Goal: Navigation & Orientation: Understand site structure

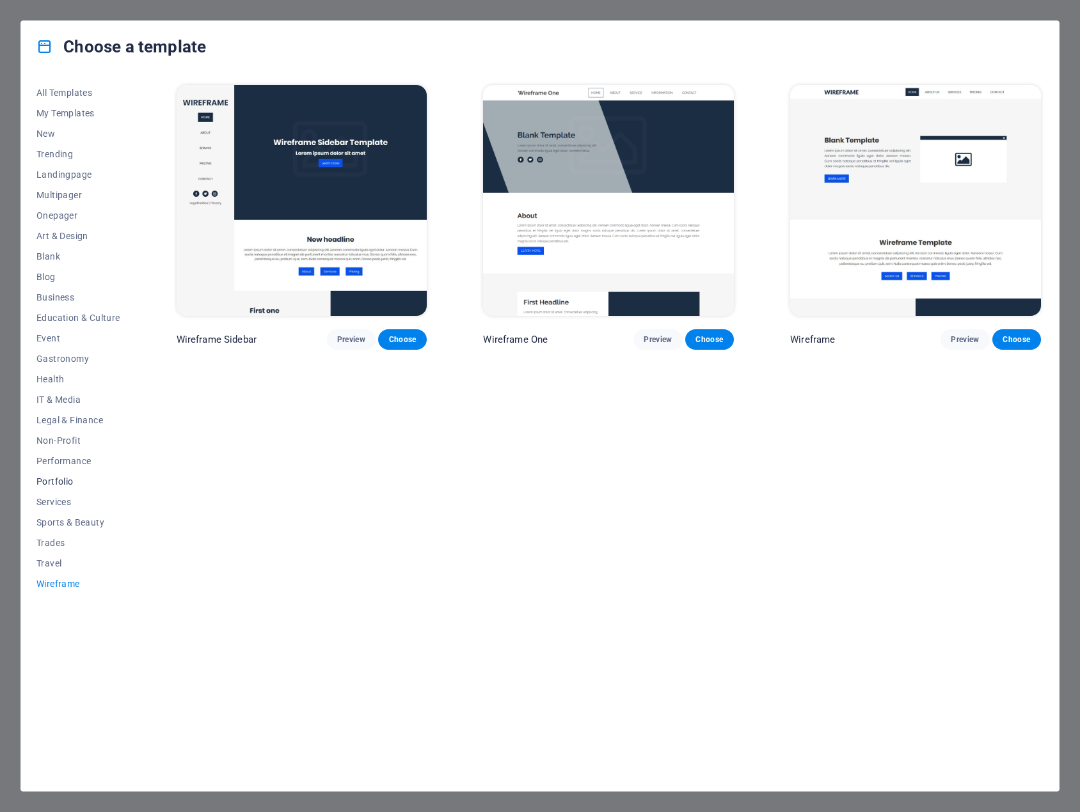
click at [63, 486] on span "Portfolio" at bounding box center [78, 482] width 84 height 10
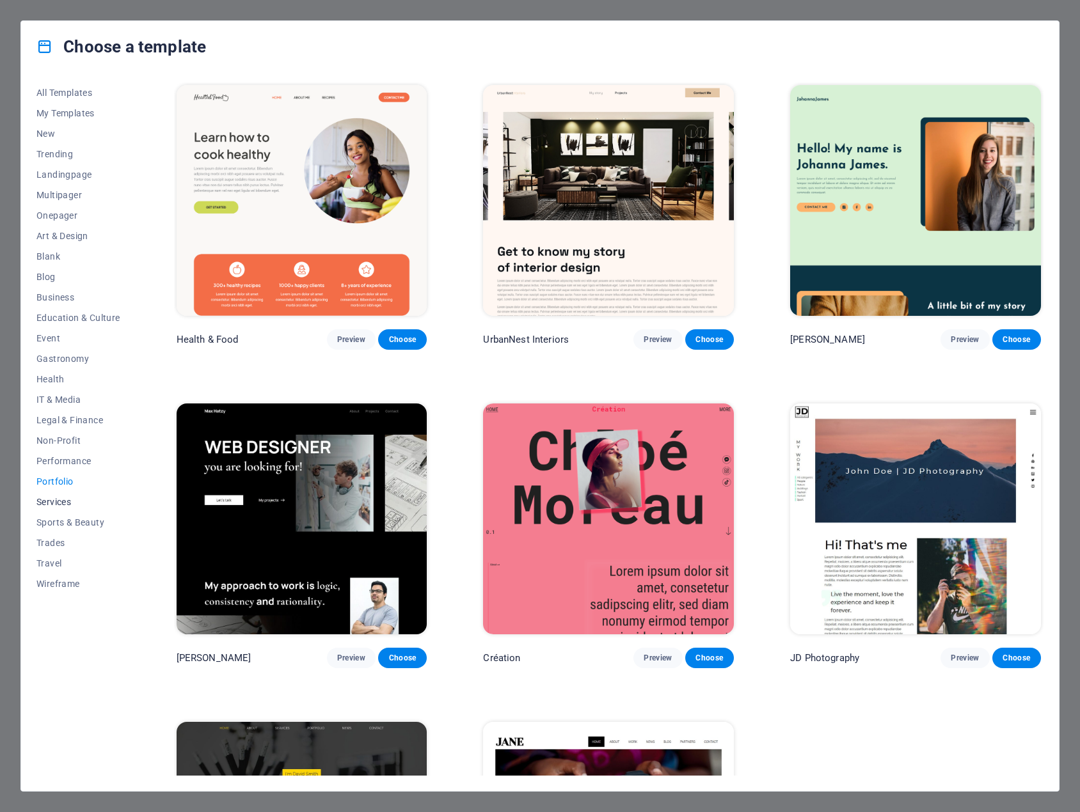
click at [65, 499] on span "Services" at bounding box center [78, 502] width 84 height 10
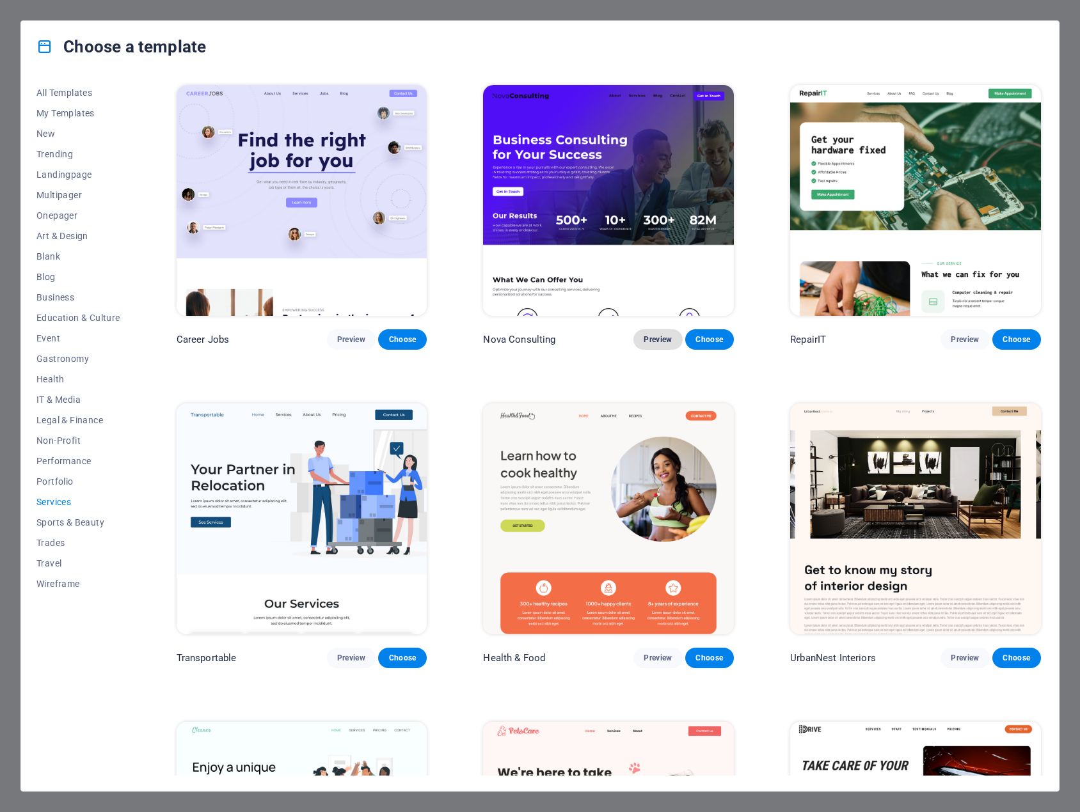
click at [656, 335] on span "Preview" at bounding box center [658, 340] width 28 height 10
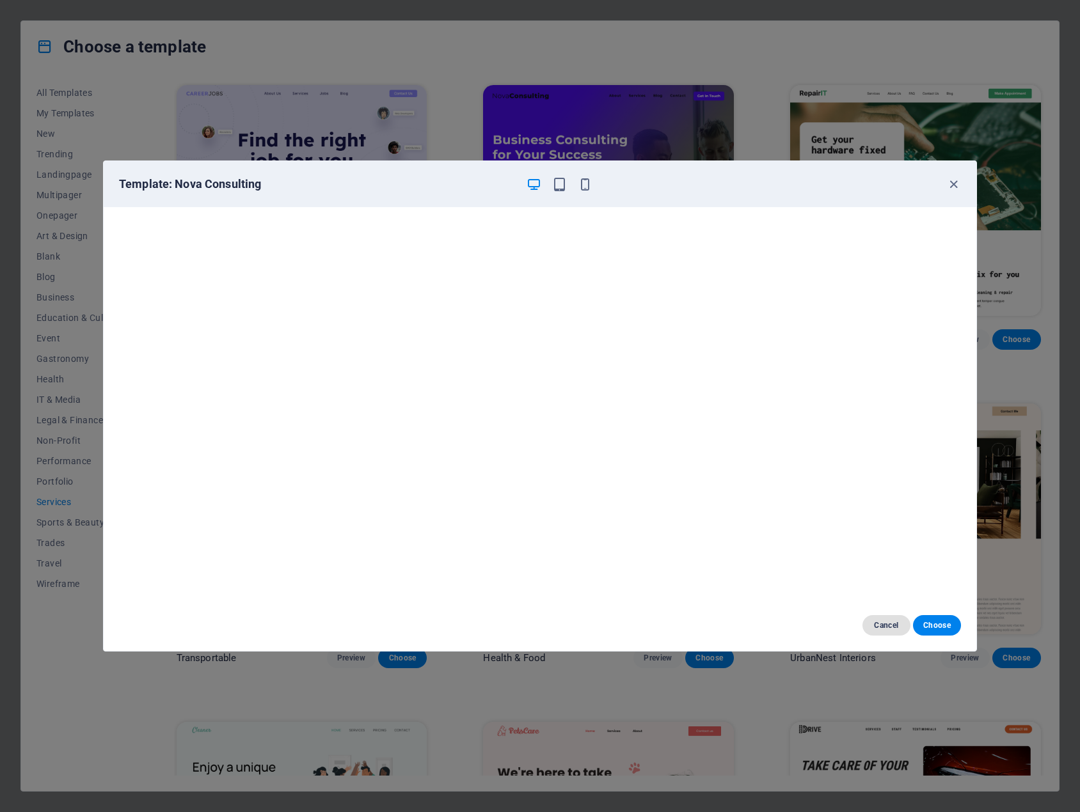
click at [892, 629] on span "Cancel" at bounding box center [887, 625] width 28 height 10
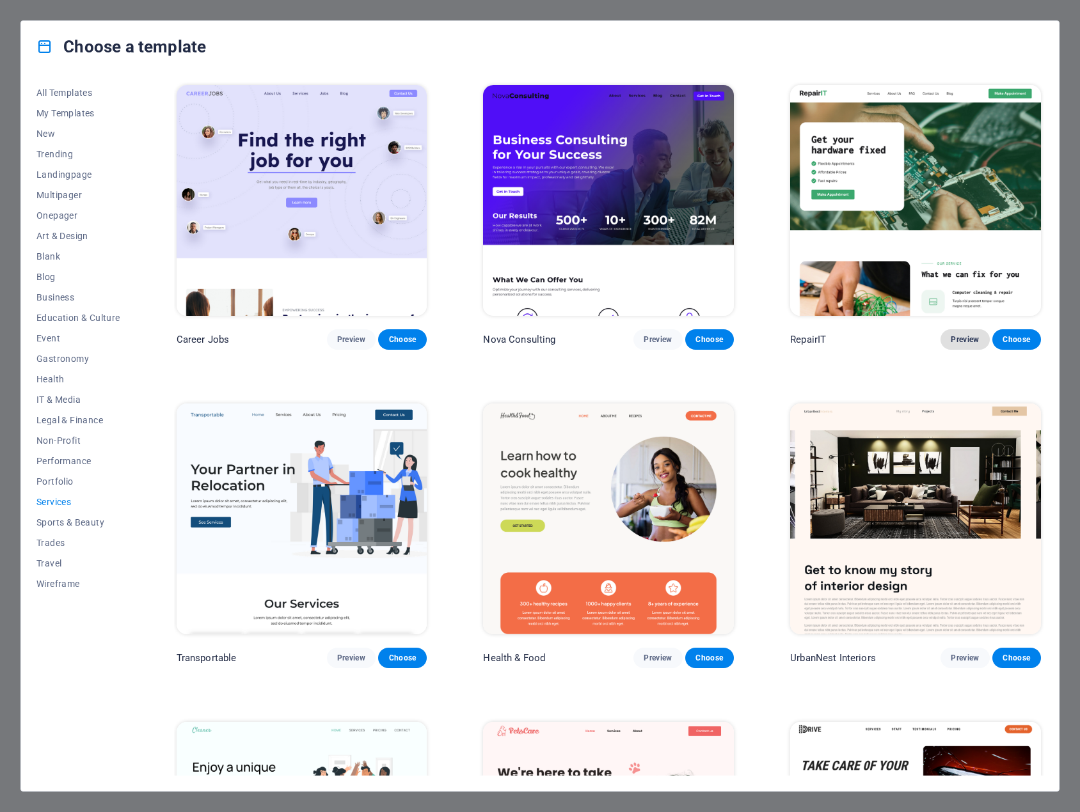
click at [965, 335] on span "Preview" at bounding box center [965, 340] width 28 height 10
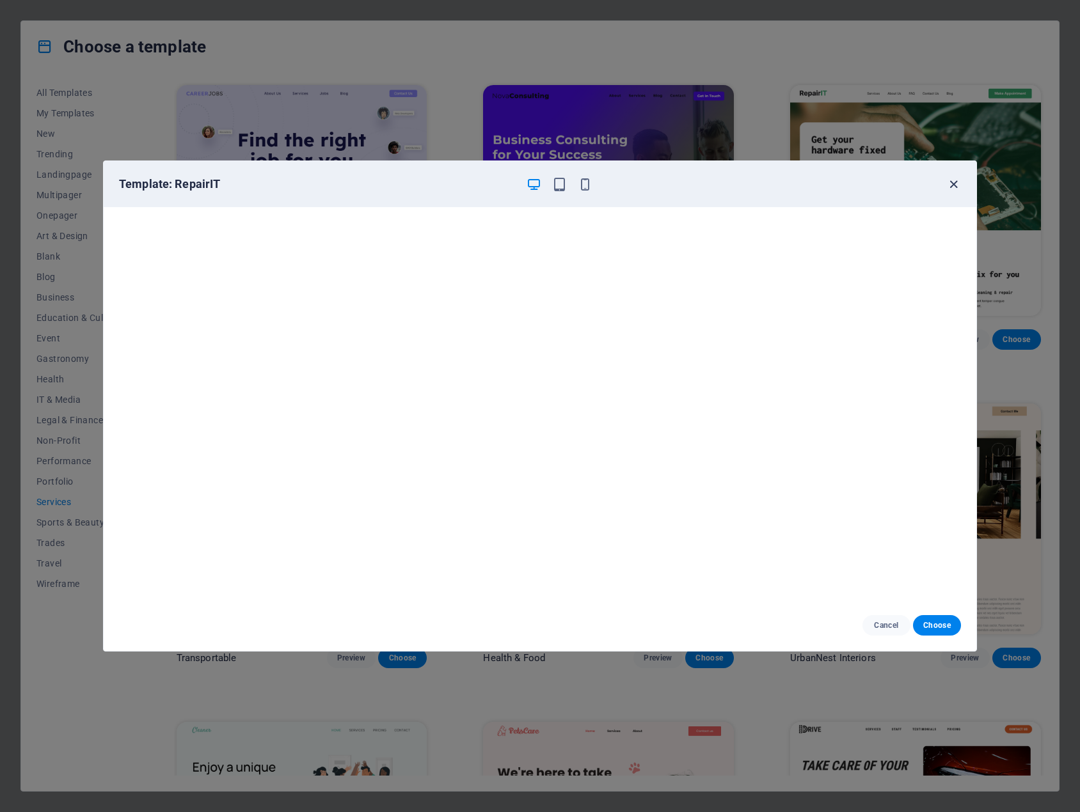
click at [951, 181] on icon "button" at bounding box center [953, 184] width 15 height 15
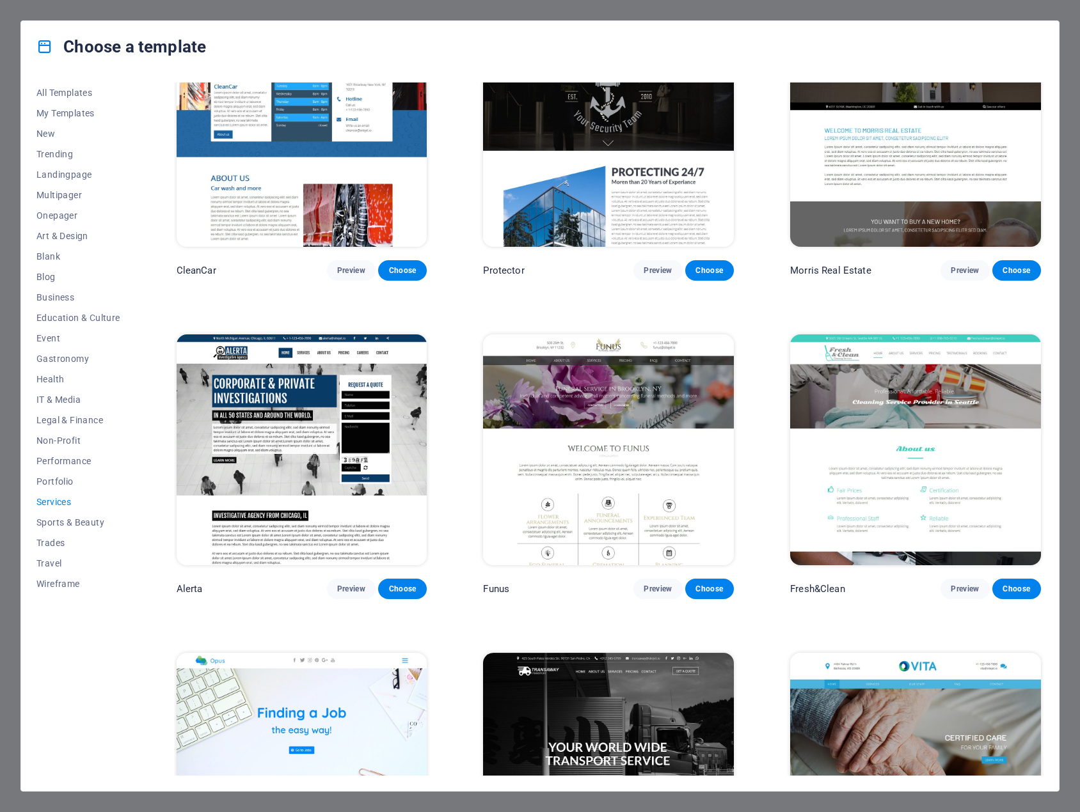
scroll to position [1407, 0]
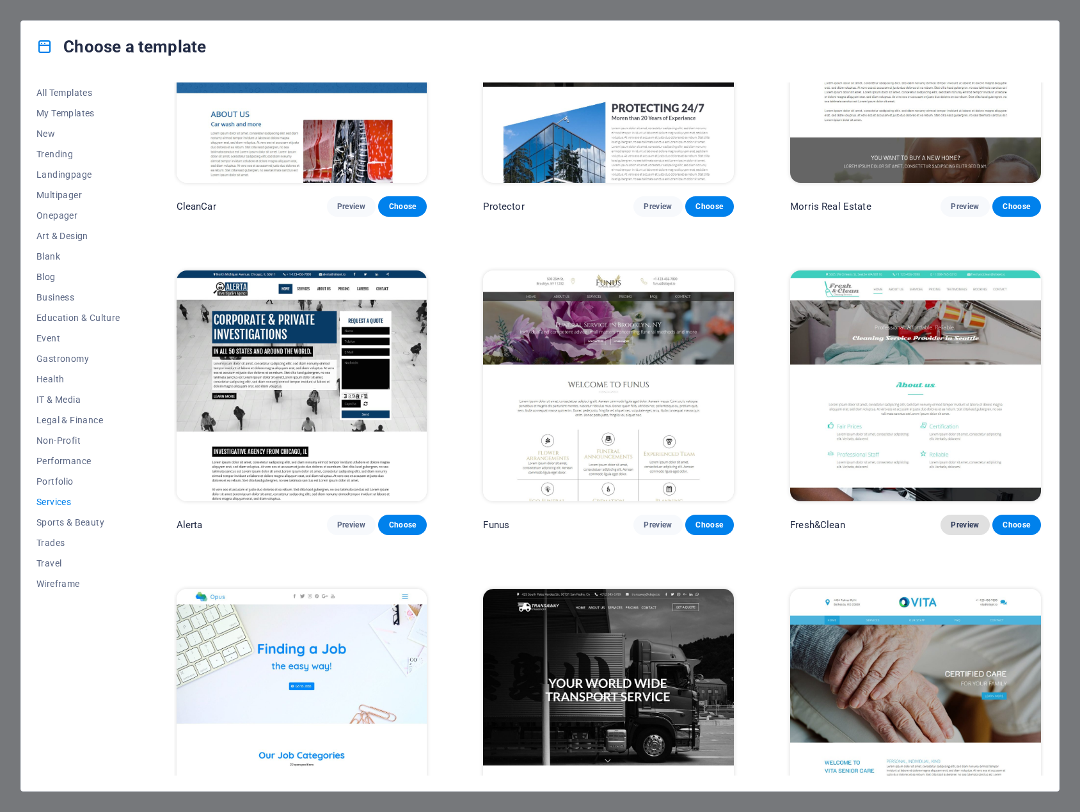
click at [959, 515] on button "Preview" at bounding box center [964, 525] width 49 height 20
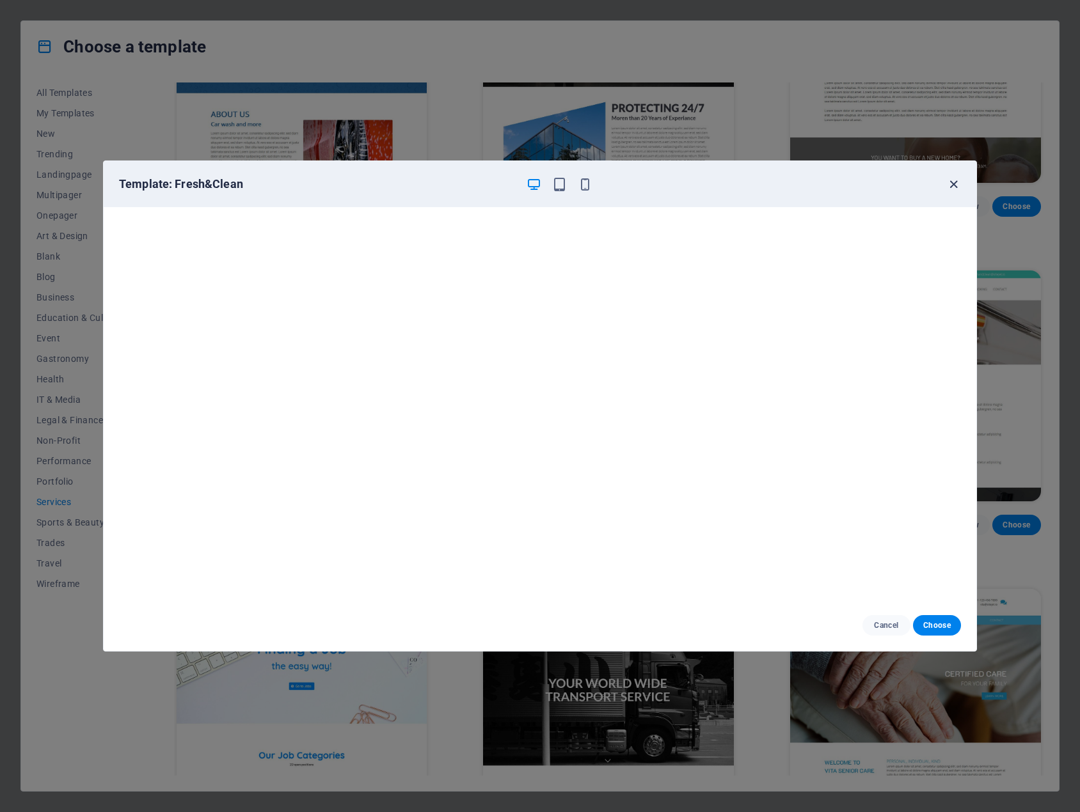
click at [948, 187] on icon "button" at bounding box center [953, 184] width 15 height 15
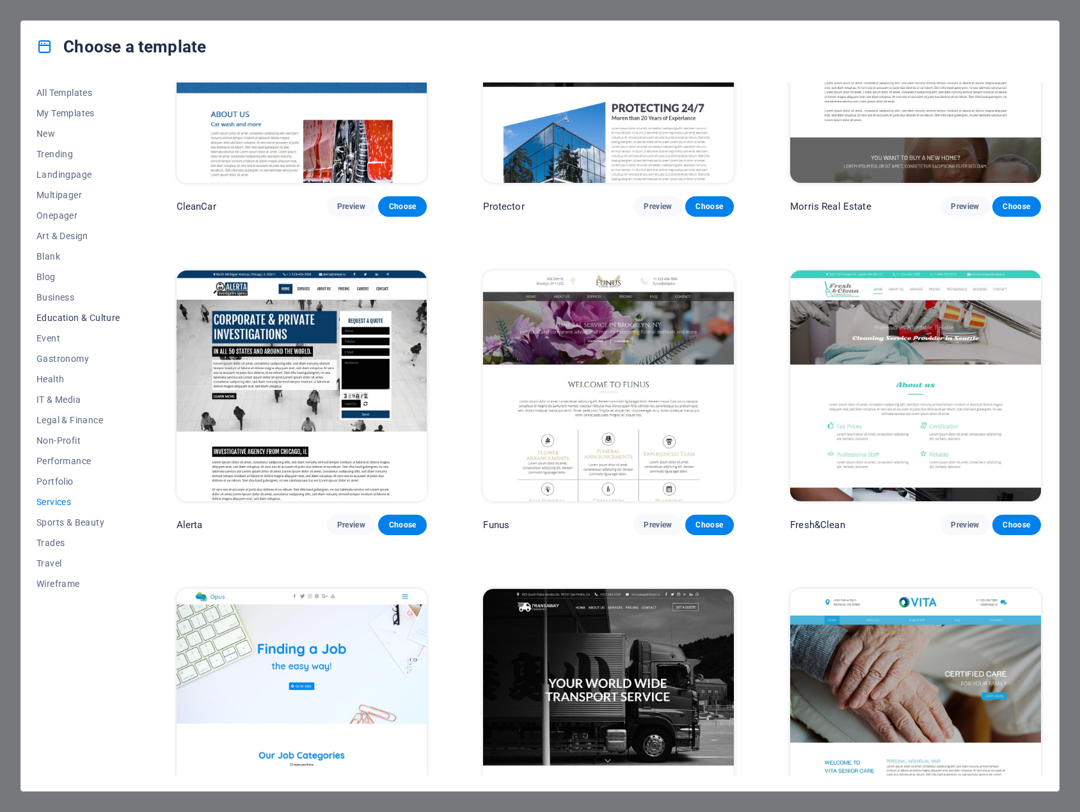
click at [90, 315] on span "Education & Culture" at bounding box center [78, 318] width 84 height 10
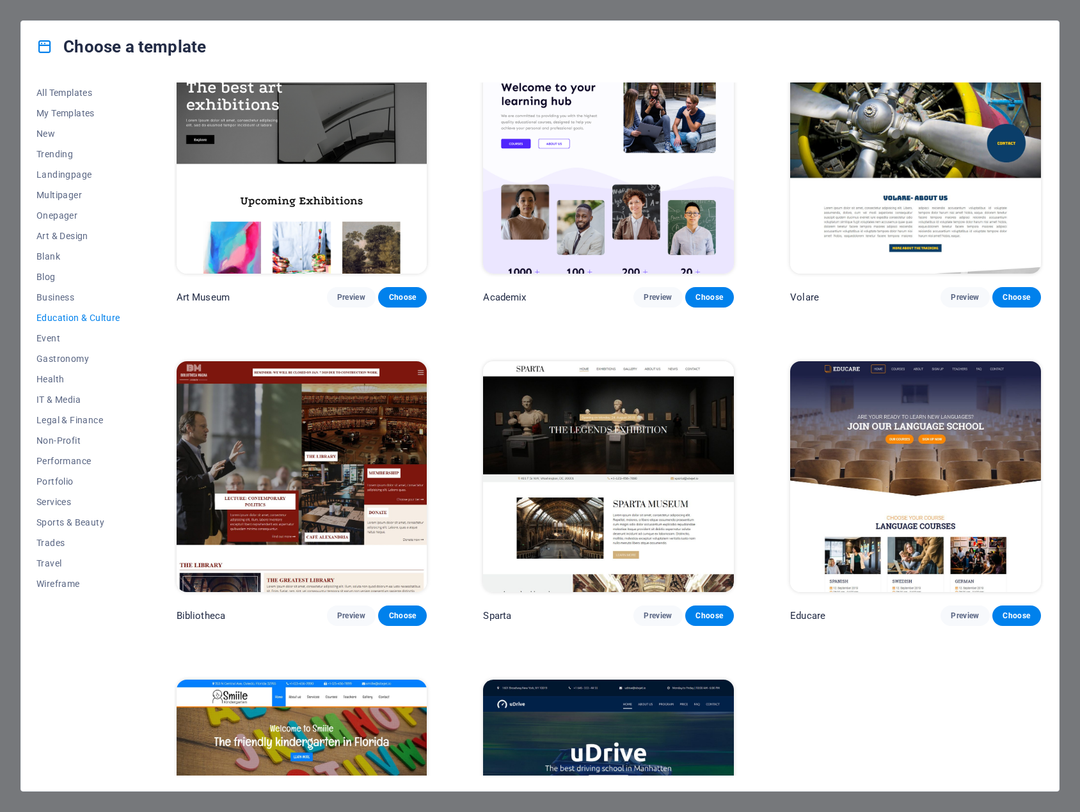
scroll to position [64, 0]
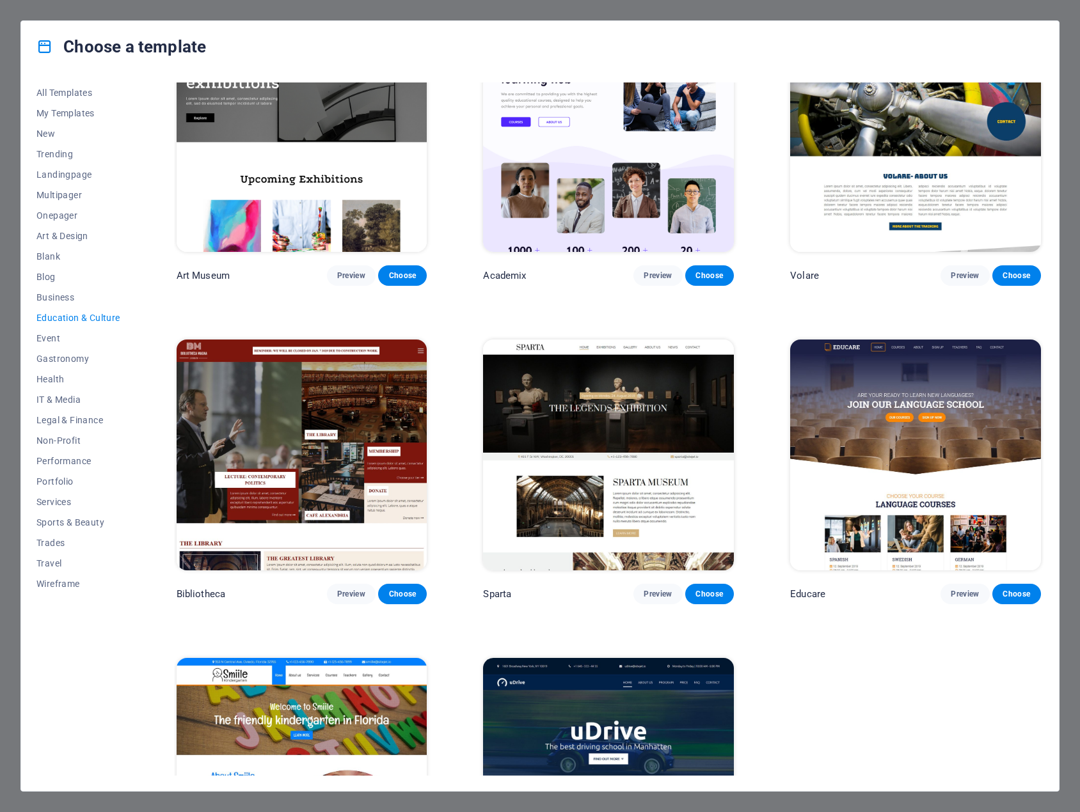
click at [945, 383] on img at bounding box center [915, 455] width 251 height 231
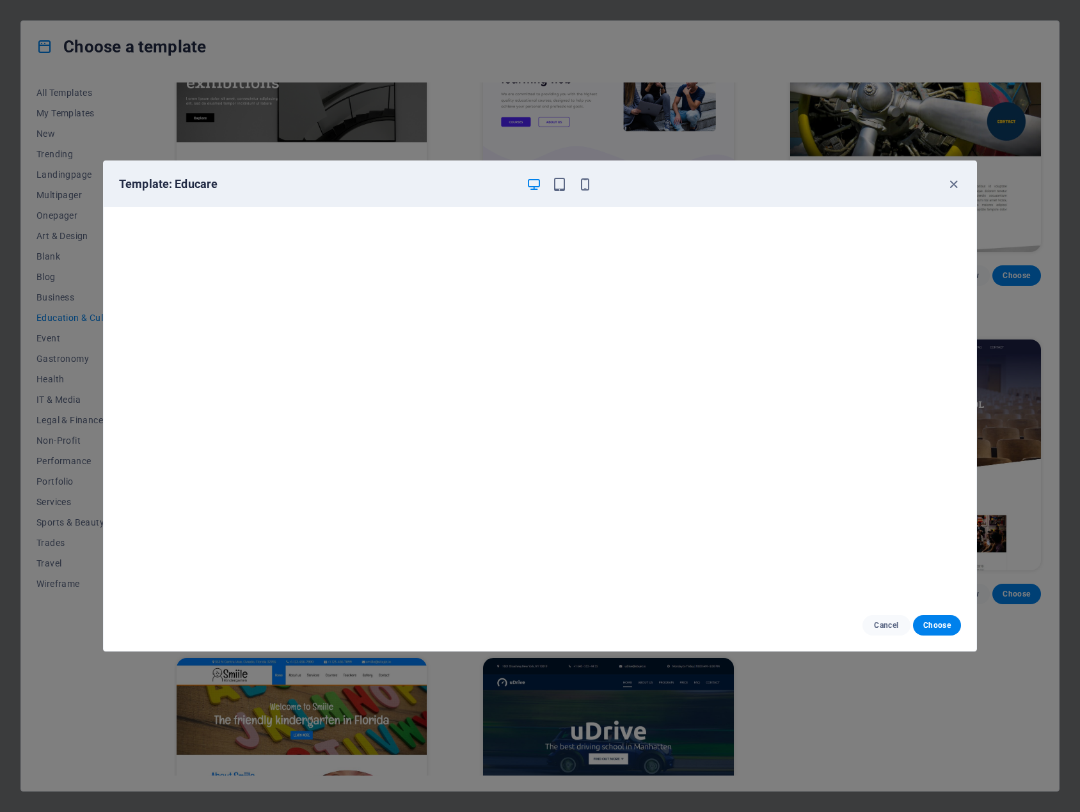
scroll to position [3, 0]
click at [951, 190] on icon "button" at bounding box center [953, 184] width 15 height 15
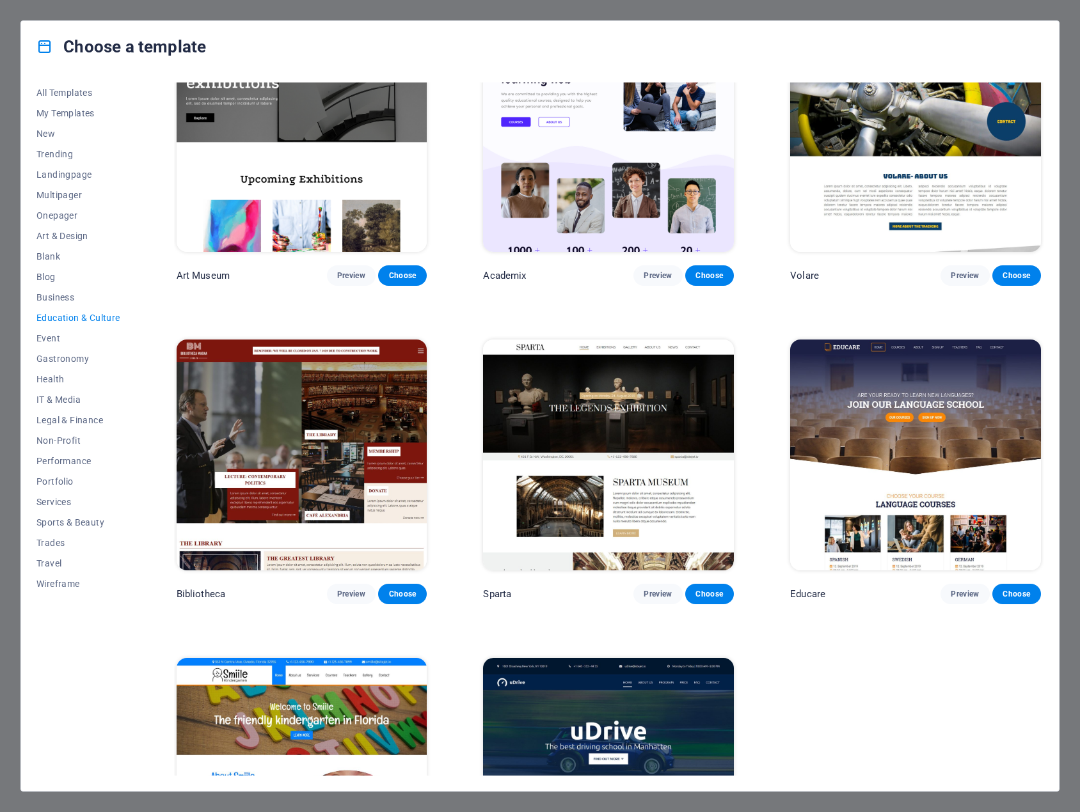
click at [1065, 71] on div "Choose a template All Templates My Templates New Trending Landingpage Multipage…" at bounding box center [540, 406] width 1080 height 812
click at [26, 14] on div "Choose a template All Templates My Templates New Trending Landingpage Multipage…" at bounding box center [540, 406] width 1080 height 812
